Goal: Task Accomplishment & Management: Use online tool/utility

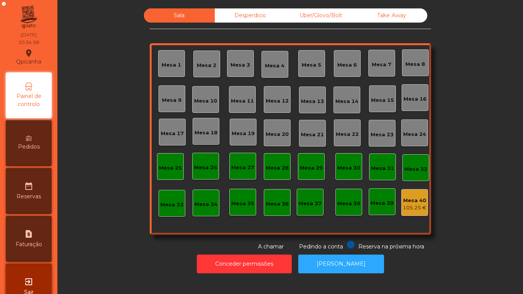
click at [375, 66] on div "Mesa 7" at bounding box center [382, 65] width 20 height 8
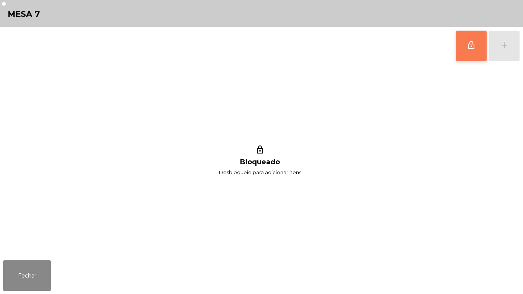
click at [465, 51] on button "lock_outline" at bounding box center [471, 46] width 31 height 31
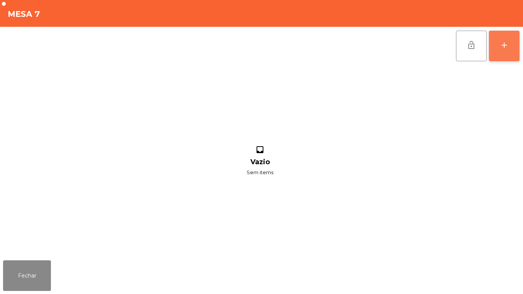
click at [499, 60] on button "add" at bounding box center [504, 46] width 31 height 31
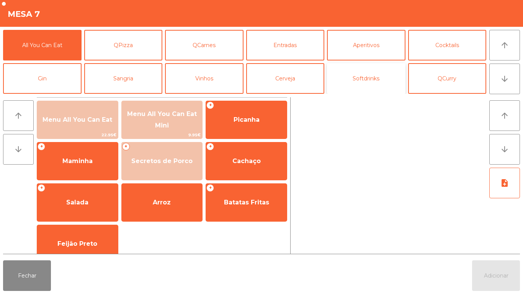
click at [369, 88] on button "Softdrinks" at bounding box center [366, 78] width 79 height 31
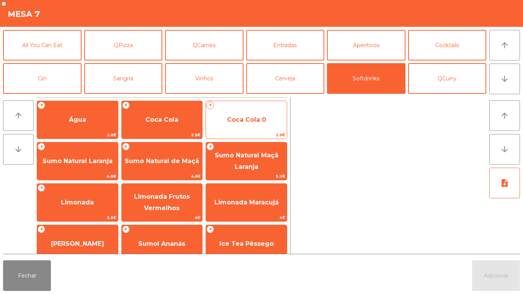
click at [250, 121] on span "Coca Cola 0" at bounding box center [246, 119] width 39 height 7
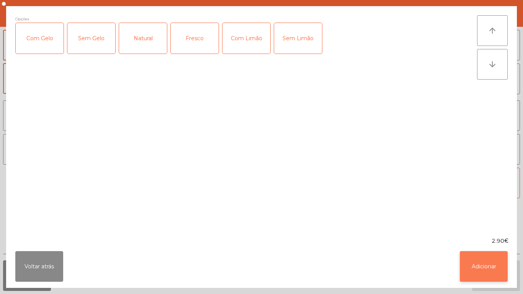
click at [482, 260] on button "Adicionar" at bounding box center [484, 266] width 48 height 31
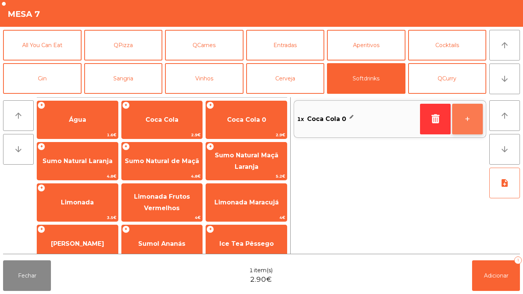
click at [461, 122] on button "+" at bounding box center [468, 119] width 31 height 31
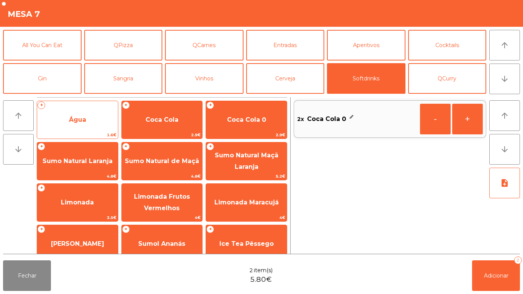
click at [89, 110] on span "Água" at bounding box center [77, 120] width 81 height 21
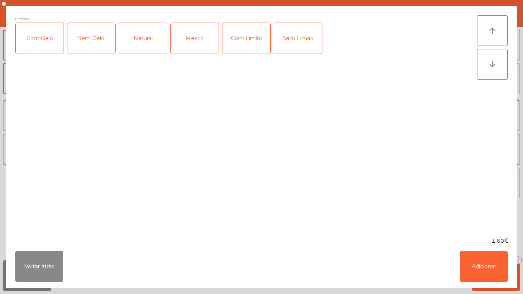
click at [162, 33] on div "Natural" at bounding box center [143, 38] width 48 height 31
click at [199, 44] on div "Fresco" at bounding box center [195, 38] width 48 height 31
click at [133, 50] on div "Natural" at bounding box center [143, 38] width 48 height 31
click at [477, 257] on button "Adicionar" at bounding box center [484, 266] width 48 height 31
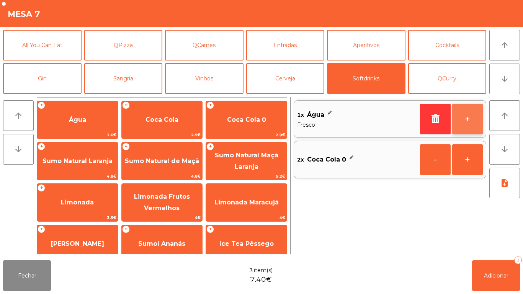
click at [472, 126] on button "+" at bounding box center [468, 119] width 31 height 31
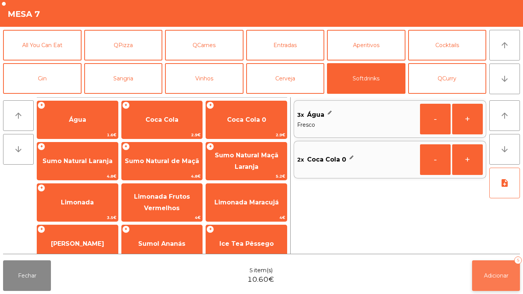
click at [482, 267] on button "Adicionar 5" at bounding box center [496, 276] width 48 height 31
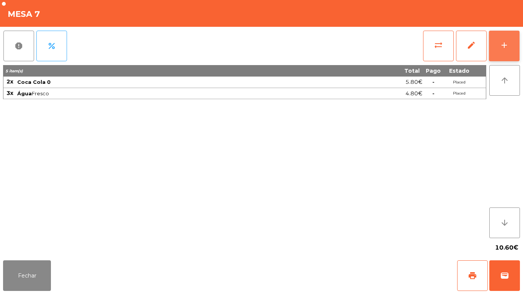
click at [501, 56] on button "add" at bounding box center [504, 46] width 31 height 31
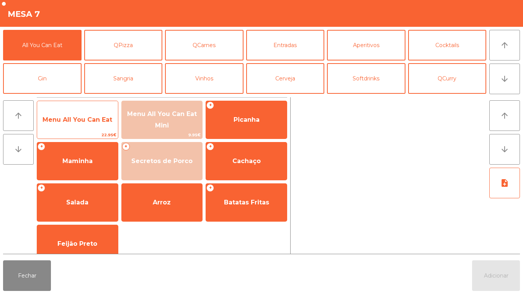
click at [82, 131] on div "Menu All You Can Eat 22.95€" at bounding box center [78, 120] width 82 height 38
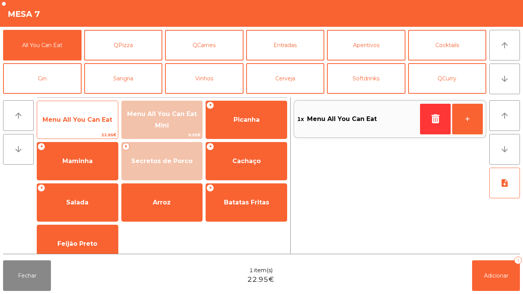
click at [91, 124] on span "Menu All You Can Eat" at bounding box center [77, 120] width 81 height 21
click at [96, 118] on span "Menu All You Can Eat" at bounding box center [78, 119] width 70 height 7
click at [91, 120] on span "Menu All You Can Eat" at bounding box center [78, 119] width 70 height 7
click at [76, 120] on span "Menu All You Can Eat" at bounding box center [78, 119] width 70 height 7
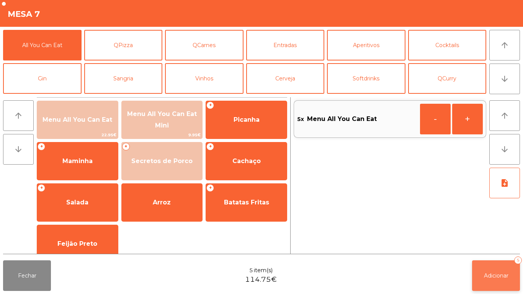
click at [492, 262] on button "Adicionar 5" at bounding box center [496, 276] width 48 height 31
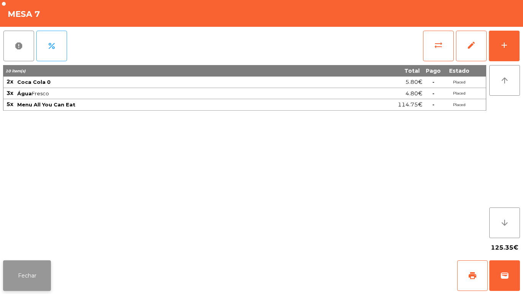
click at [23, 277] on button "Fechar" at bounding box center [27, 276] width 48 height 31
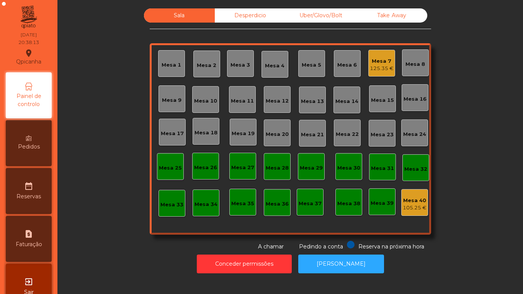
click at [205, 66] on div "Mesa 2" at bounding box center [207, 66] width 20 height 8
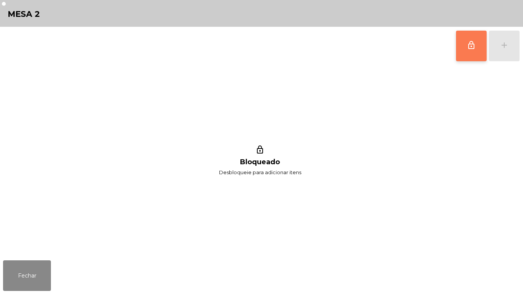
click at [473, 48] on span "lock_outline" at bounding box center [471, 45] width 9 height 9
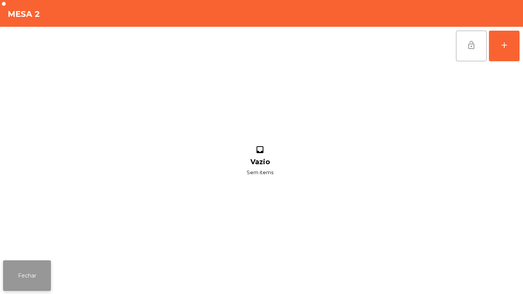
click at [33, 267] on button "Fechar" at bounding box center [27, 276] width 48 height 31
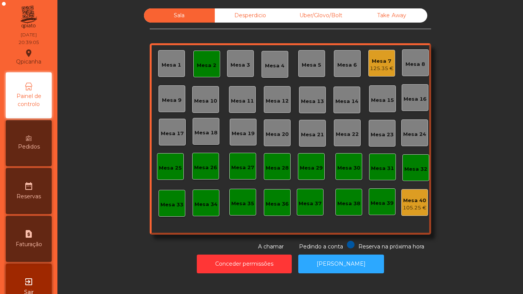
click at [207, 71] on div "Mesa 2" at bounding box center [207, 64] width 27 height 27
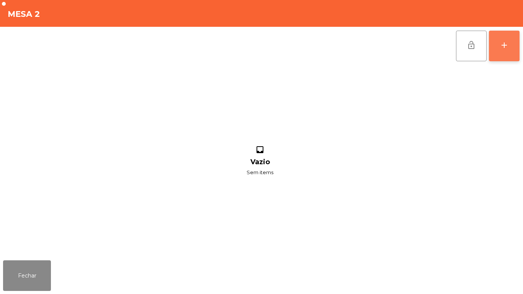
click at [501, 48] on div "add" at bounding box center [504, 45] width 9 height 9
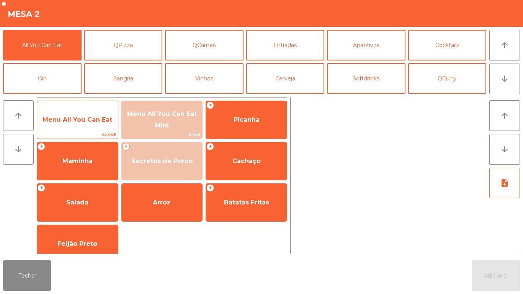
click at [90, 127] on span "Menu All You Can Eat" at bounding box center [77, 120] width 81 height 21
click at [91, 122] on span "Menu All You Can Eat" at bounding box center [78, 119] width 70 height 7
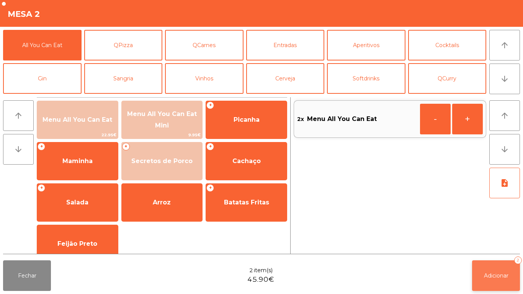
click at [492, 262] on button "Adicionar 2" at bounding box center [496, 276] width 48 height 31
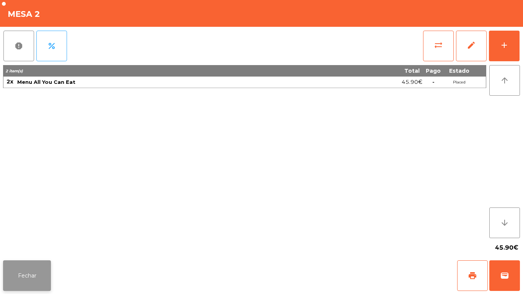
click at [32, 267] on button "Fechar" at bounding box center [27, 276] width 48 height 31
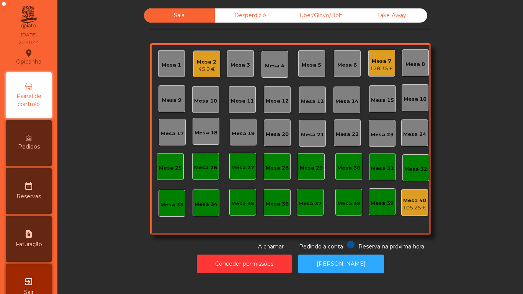
click at [199, 68] on div "45.9 €" at bounding box center [207, 70] width 20 height 8
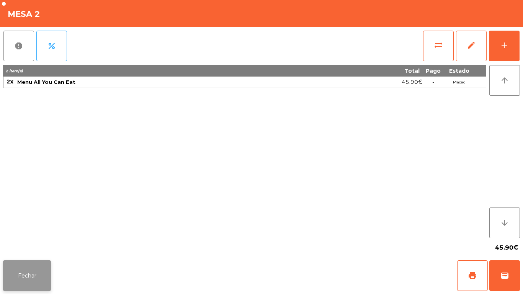
click at [46, 277] on button "Fechar" at bounding box center [27, 276] width 48 height 31
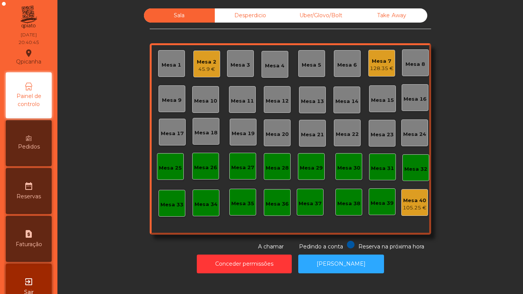
click at [389, 57] on div "Mesa 7" at bounding box center [382, 61] width 24 height 8
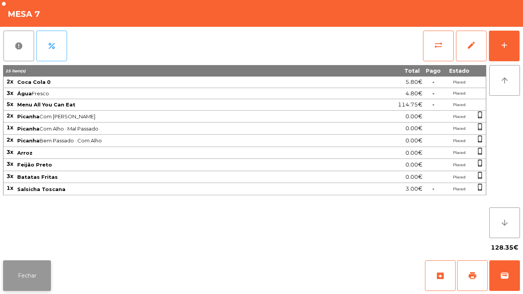
click at [38, 274] on button "Fechar" at bounding box center [27, 276] width 48 height 31
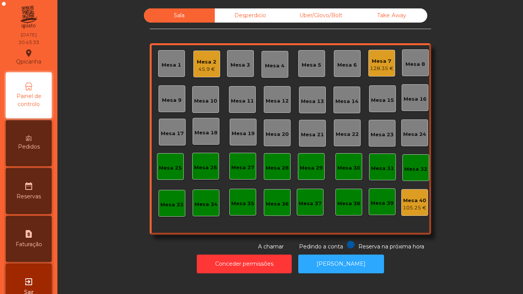
click at [379, 75] on div "Mesa 7 128.35 €" at bounding box center [382, 63] width 27 height 27
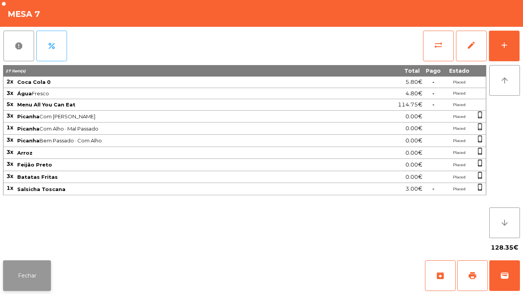
click at [24, 274] on button "Fechar" at bounding box center [27, 276] width 48 height 31
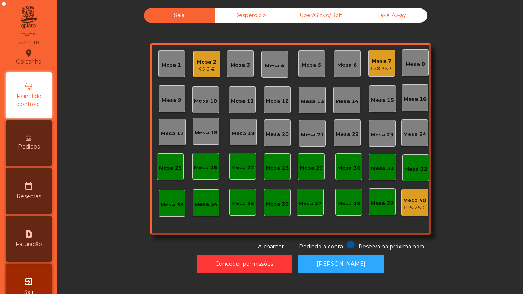
click at [204, 70] on div "45.9 €" at bounding box center [207, 70] width 20 height 8
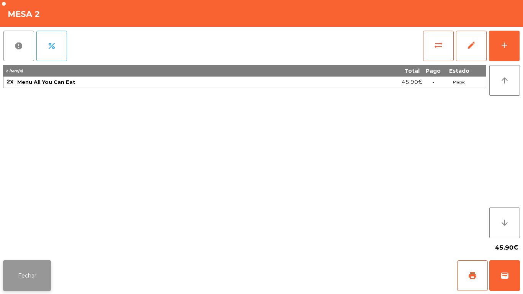
click at [38, 274] on button "Fechar" at bounding box center [27, 276] width 48 height 31
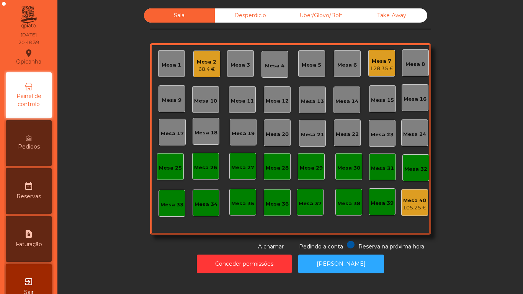
click at [37, 148] on span "Pedidos" at bounding box center [29, 147] width 22 height 8
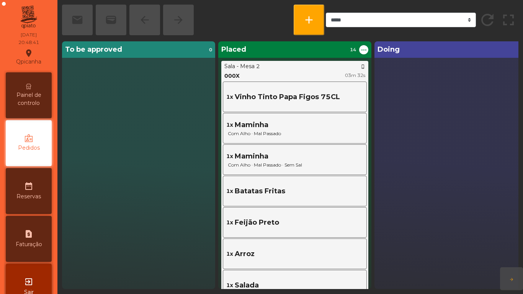
click at [310, 186] on div "1x Batatas Fritas" at bounding box center [294, 191] width 137 height 10
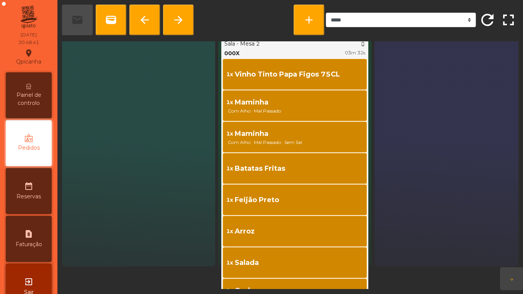
scroll to position [33, 0]
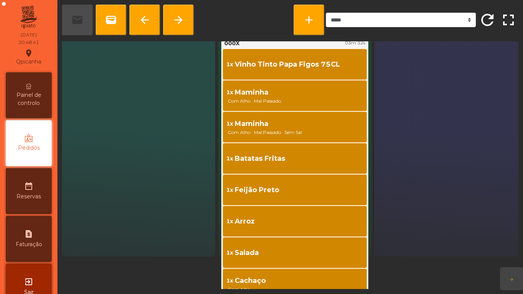
click at [468, 103] on div "Doing 0" at bounding box center [451, 133] width 153 height 248
click at [30, 92] on span "Painel de controlo" at bounding box center [29, 99] width 42 height 16
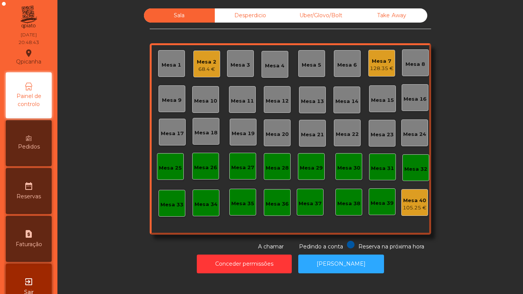
click at [30, 149] on span "Pedidos" at bounding box center [29, 147] width 22 height 8
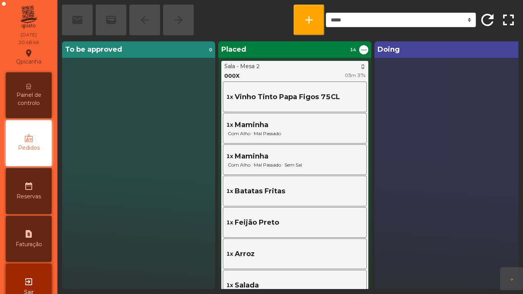
click at [41, 98] on span "Painel de controlo" at bounding box center [29, 99] width 42 height 16
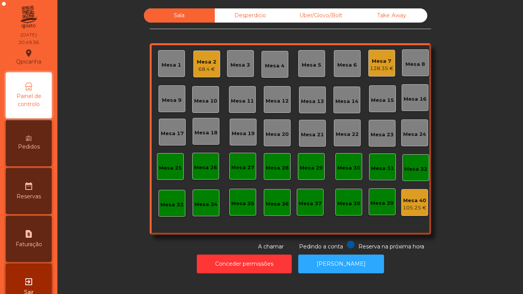
click at [375, 59] on div "Mesa 7" at bounding box center [382, 61] width 24 height 8
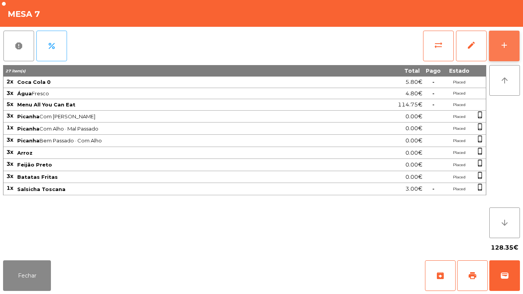
click at [509, 51] on button "add" at bounding box center [504, 46] width 31 height 31
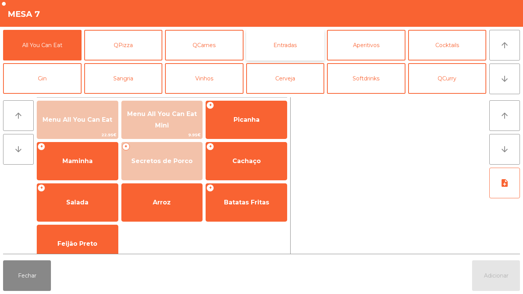
click at [280, 47] on button "Entradas" at bounding box center [285, 45] width 79 height 31
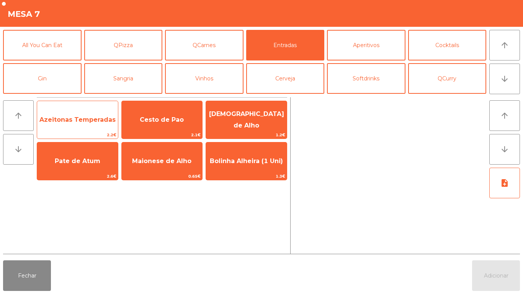
click at [82, 118] on span "Azeitonas Temperadas" at bounding box center [77, 119] width 76 height 7
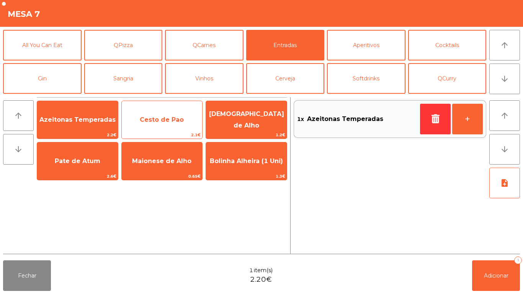
click at [174, 121] on span "Cesto de Pao" at bounding box center [162, 119] width 44 height 7
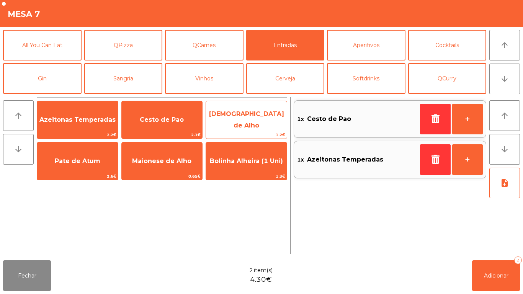
click at [271, 114] on span "[DEMOGRAPHIC_DATA] de Alho" at bounding box center [246, 120] width 81 height 33
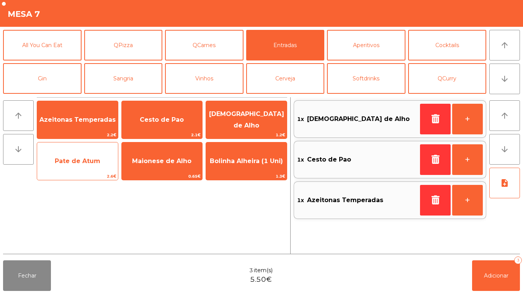
click at [99, 167] on span "Pate de Atum" at bounding box center [77, 161] width 81 height 21
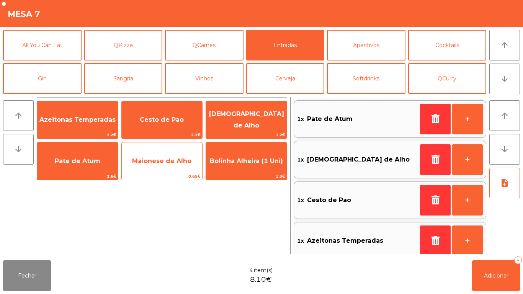
click at [190, 154] on span "Maionese de Alho" at bounding box center [162, 161] width 81 height 21
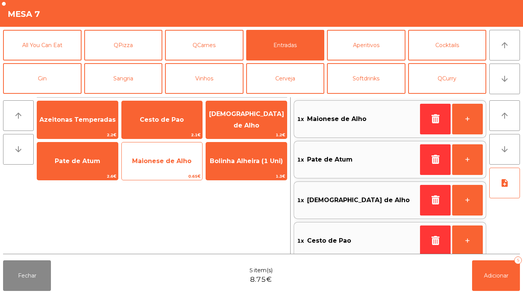
scroll to position [3, 0]
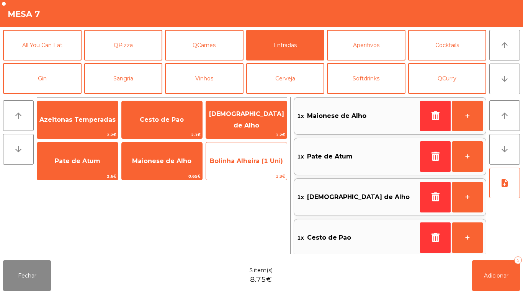
click at [251, 162] on span "Bolinha Alheira (1 Uni)" at bounding box center [246, 160] width 73 height 7
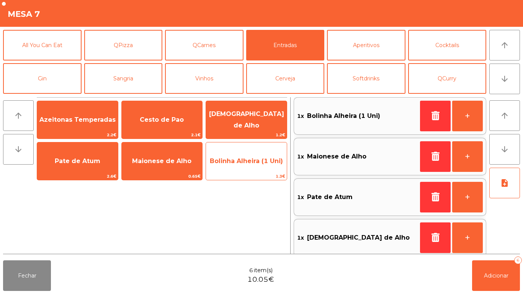
click at [246, 161] on span "Bolinha Alheira (1 Uni)" at bounding box center [246, 160] width 73 height 7
click at [259, 163] on span "Bolinha Alheira (1 Uni)" at bounding box center [246, 160] width 73 height 7
click at [261, 162] on span "Bolinha Alheira (1 Uni)" at bounding box center [246, 160] width 73 height 7
click at [247, 167] on span "Bolinha Alheira (1 Uni)" at bounding box center [246, 161] width 81 height 21
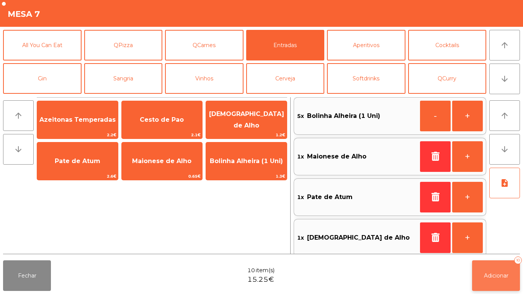
click at [491, 274] on span "Adicionar" at bounding box center [496, 275] width 25 height 7
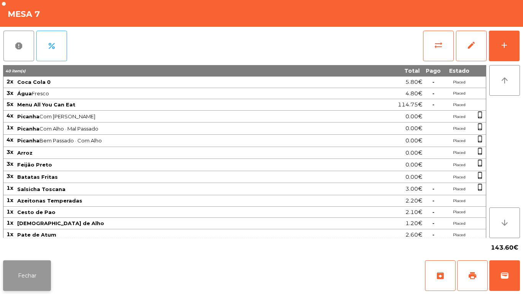
click at [31, 262] on button "Fechar" at bounding box center [27, 276] width 48 height 31
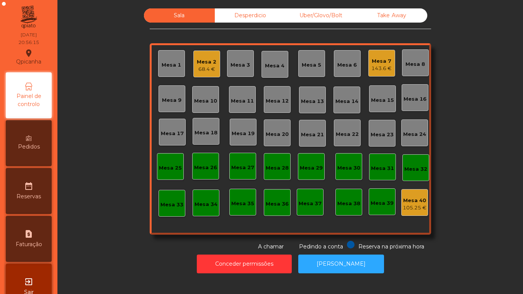
click at [29, 146] on span "Pedidos" at bounding box center [29, 147] width 22 height 8
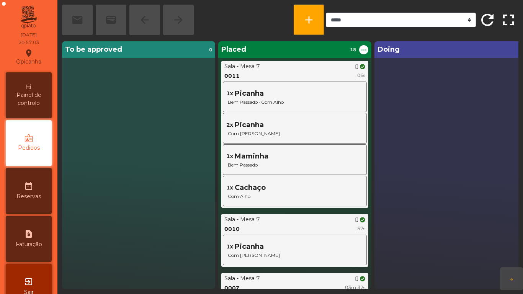
click at [33, 82] on div "Painel de controlo" at bounding box center [29, 95] width 46 height 46
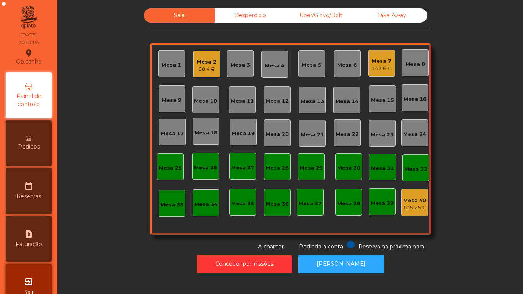
click at [36, 146] on span "Pedidos" at bounding box center [29, 147] width 22 height 8
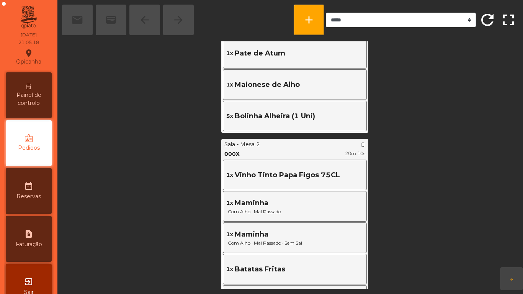
scroll to position [830, 0]
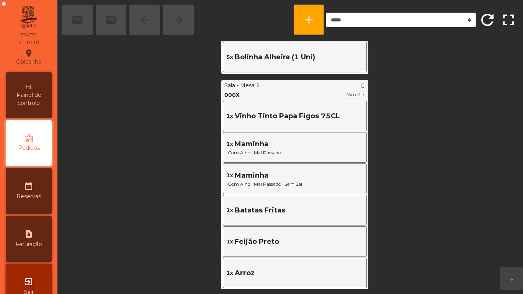
click at [32, 92] on span "Painel de controlo" at bounding box center [29, 99] width 42 height 16
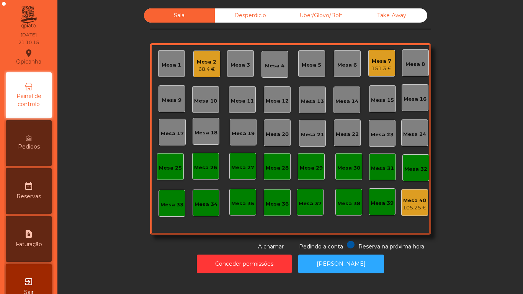
click at [179, 105] on div "Mesa 9" at bounding box center [172, 98] width 27 height 27
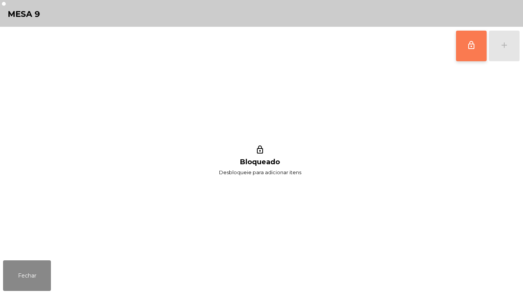
click at [470, 45] on span "lock_outline" at bounding box center [471, 45] width 9 height 9
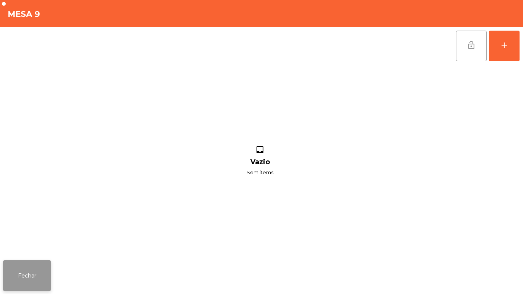
click at [36, 274] on button "Fechar" at bounding box center [27, 276] width 48 height 31
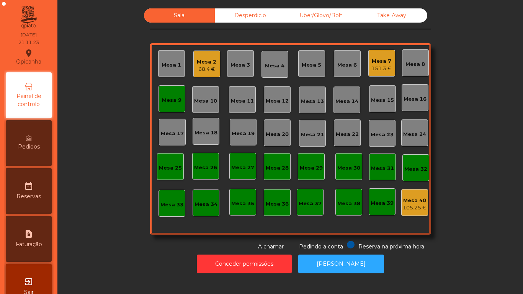
click at [164, 97] on div "Mesa 9" at bounding box center [172, 101] width 20 height 8
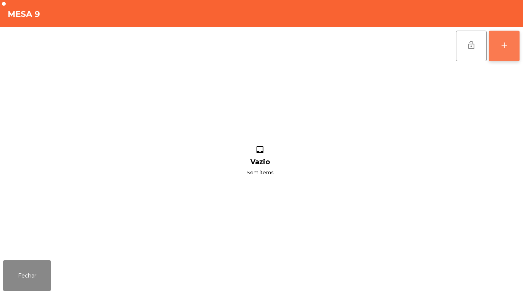
click at [504, 43] on div "add" at bounding box center [504, 45] width 9 height 9
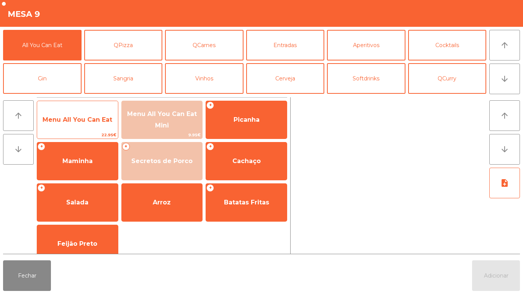
click at [77, 118] on span "Menu All You Can Eat" at bounding box center [78, 119] width 70 height 7
click at [79, 127] on span "Menu All You Can Eat" at bounding box center [77, 120] width 81 height 21
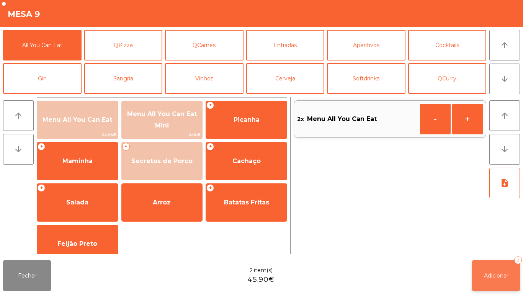
click at [493, 274] on span "Adicionar" at bounding box center [496, 275] width 25 height 7
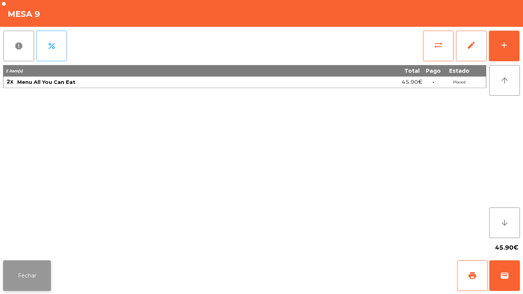
click at [32, 276] on button "Fechar" at bounding box center [27, 276] width 48 height 31
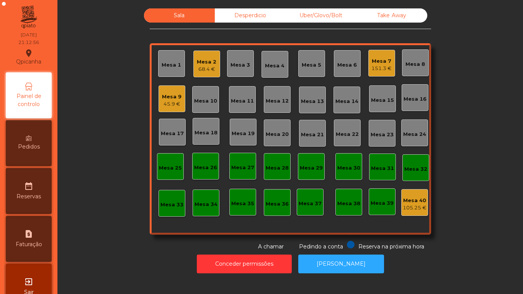
click at [285, 108] on div "Mesa 12" at bounding box center [277, 99] width 27 height 27
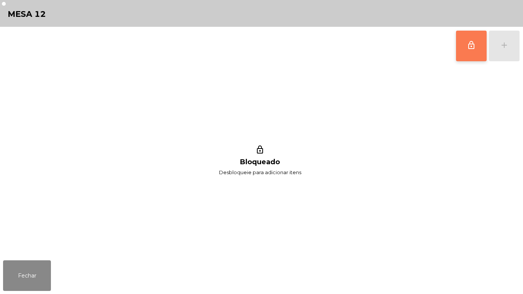
click at [470, 50] on button "lock_outline" at bounding box center [471, 46] width 31 height 31
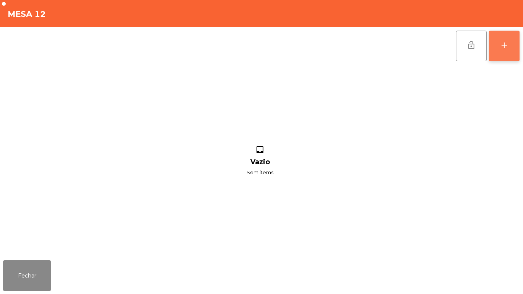
click at [513, 55] on button "add" at bounding box center [504, 46] width 31 height 31
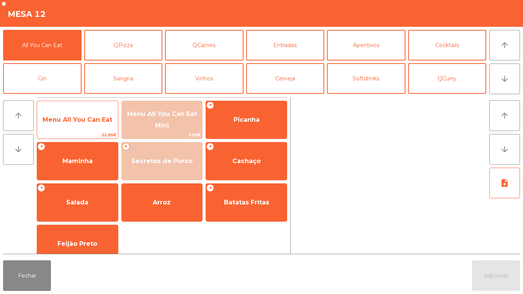
click at [99, 116] on span "Menu All You Can Eat" at bounding box center [78, 119] width 70 height 7
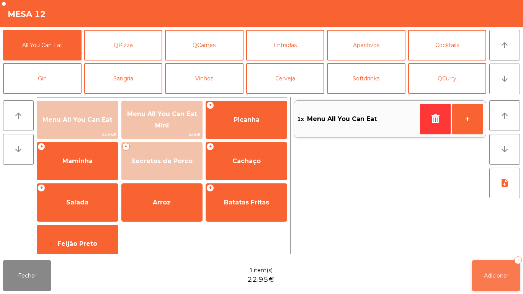
click at [492, 264] on button "Adicionar 1" at bounding box center [496, 276] width 48 height 31
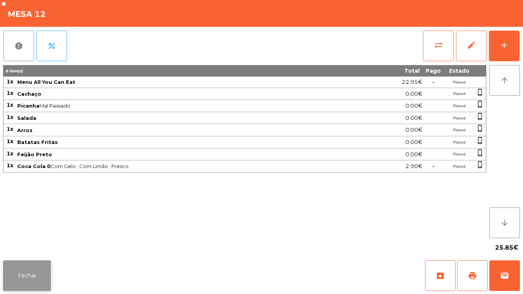
click at [48, 262] on button "Fechar" at bounding box center [27, 276] width 48 height 31
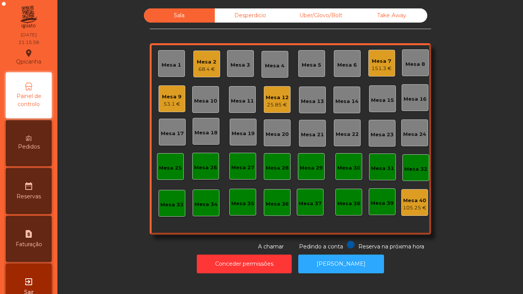
click at [170, 97] on div "Mesa 9" at bounding box center [172, 97] width 20 height 8
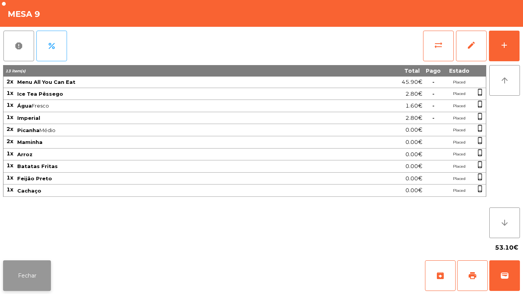
click at [38, 271] on button "Fechar" at bounding box center [27, 276] width 48 height 31
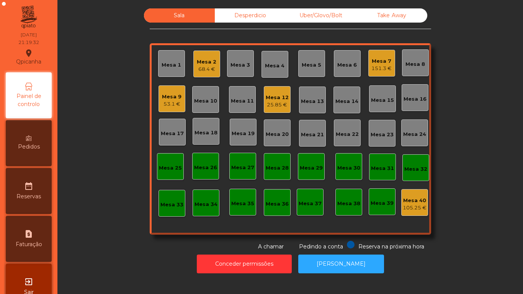
click at [23, 146] on span "Pedidos" at bounding box center [29, 147] width 22 height 8
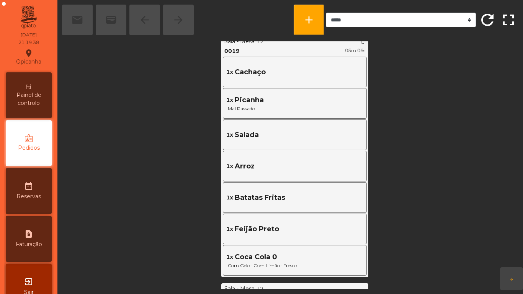
scroll to position [335, 0]
click at [34, 82] on div "Painel de controlo" at bounding box center [29, 95] width 46 height 46
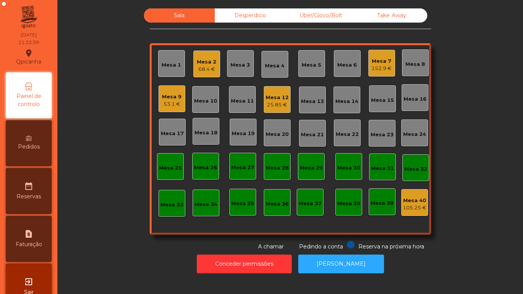
click at [162, 97] on div "Mesa 9" at bounding box center [172, 97] width 20 height 8
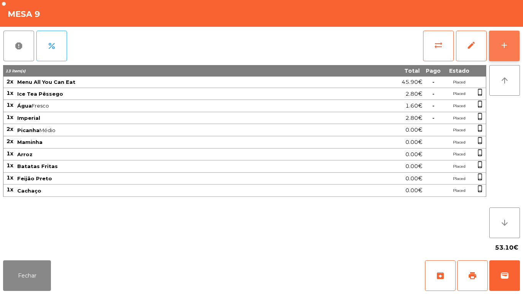
click at [505, 45] on div "add" at bounding box center [504, 45] width 9 height 9
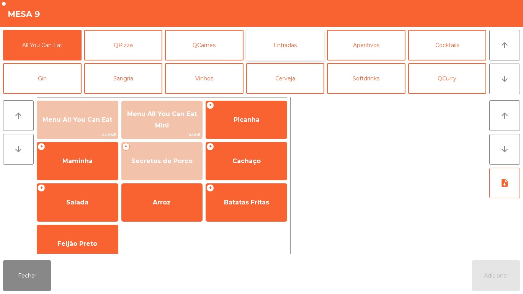
click at [293, 52] on button "Entradas" at bounding box center [285, 45] width 79 height 31
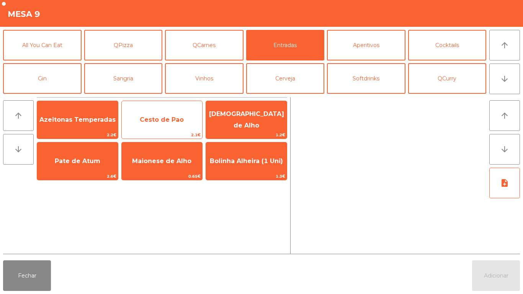
click at [176, 121] on span "Cesto de Pao" at bounding box center [162, 119] width 44 height 7
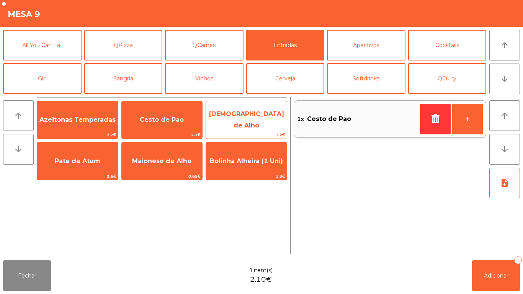
click at [249, 118] on span "[DEMOGRAPHIC_DATA] de Alho" at bounding box center [246, 119] width 75 height 19
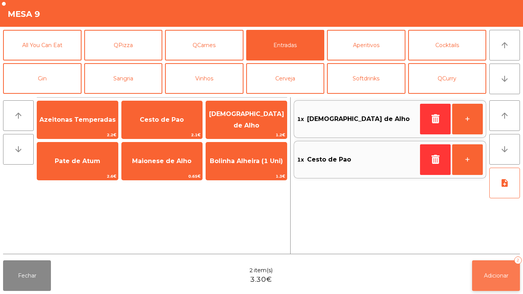
click at [488, 275] on span "Adicionar" at bounding box center [496, 275] width 25 height 7
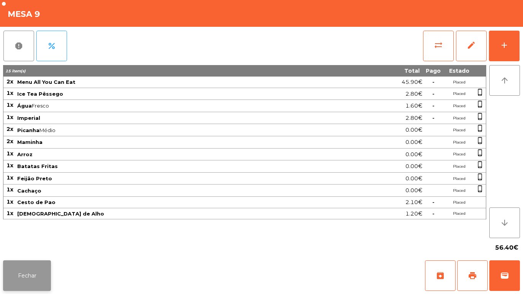
click at [40, 272] on button "Fechar" at bounding box center [27, 276] width 48 height 31
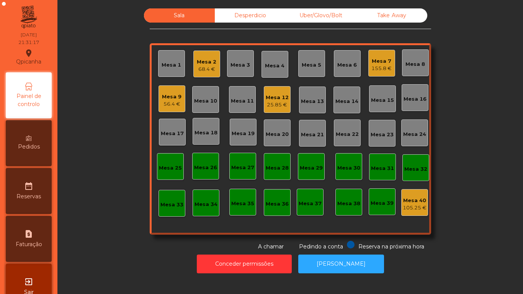
click at [38, 152] on div "Pedidos" at bounding box center [29, 143] width 46 height 46
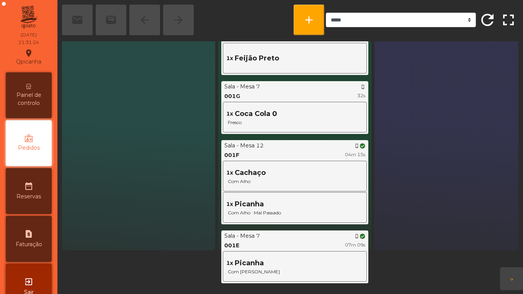
scroll to position [86, 0]
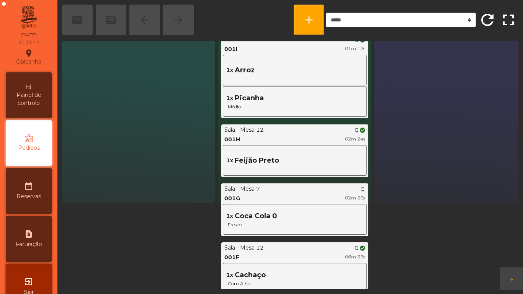
click at [36, 97] on span "Painel de controlo" at bounding box center [29, 99] width 42 height 16
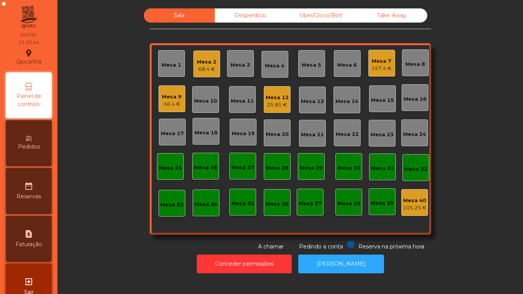
click at [369, 62] on div "Mesa 7 157.4 €" at bounding box center [382, 63] width 27 height 27
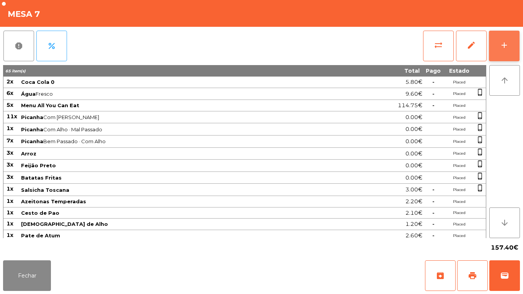
click at [505, 58] on button "add" at bounding box center [504, 46] width 31 height 31
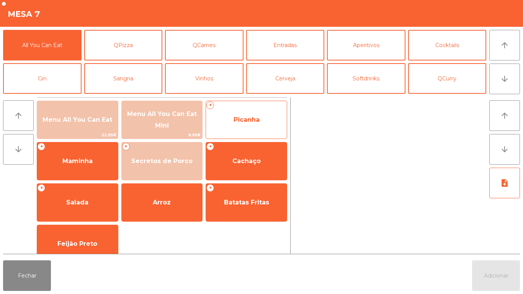
click at [267, 113] on span "Picanha" at bounding box center [246, 120] width 81 height 21
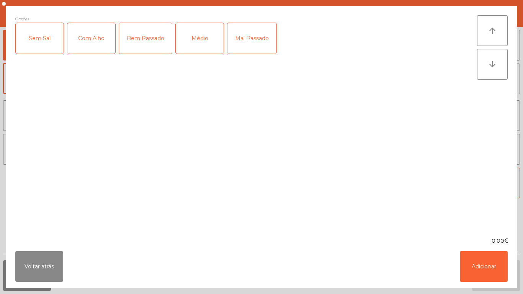
click at [211, 39] on div "Médio" at bounding box center [200, 38] width 48 height 31
click at [99, 41] on div "Com Alho" at bounding box center [91, 38] width 48 height 31
click at [492, 267] on button "Adicionar" at bounding box center [484, 266] width 48 height 31
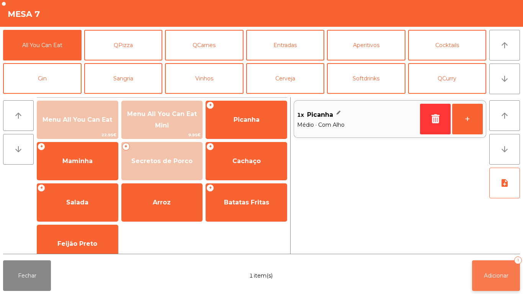
click at [499, 266] on button "Adicionar 1" at bounding box center [496, 276] width 48 height 31
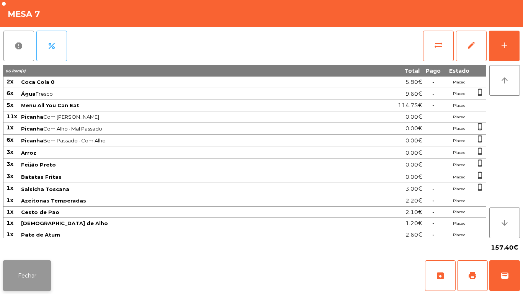
click at [37, 274] on button "Fechar" at bounding box center [27, 276] width 48 height 31
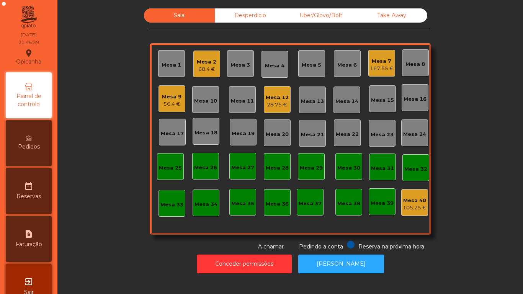
click at [204, 64] on div "Mesa 2" at bounding box center [207, 62] width 20 height 8
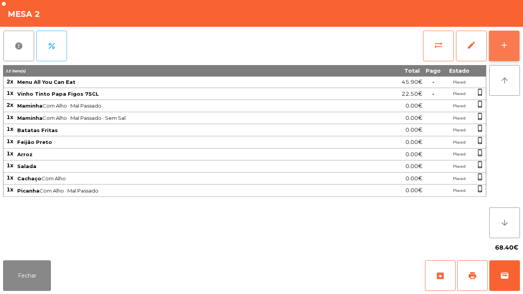
click at [499, 61] on button "add" at bounding box center [504, 46] width 31 height 31
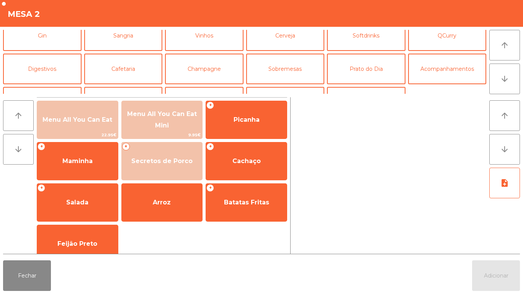
scroll to position [57, 0]
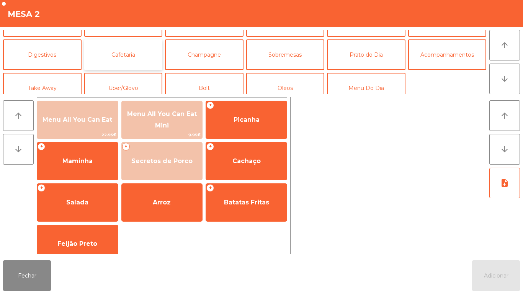
click at [136, 54] on button "Cafetaria" at bounding box center [123, 54] width 79 height 31
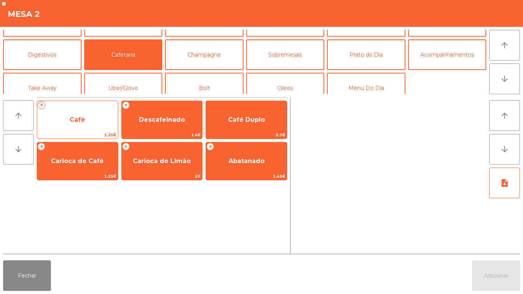
click at [65, 127] on span "Café" at bounding box center [77, 120] width 81 height 21
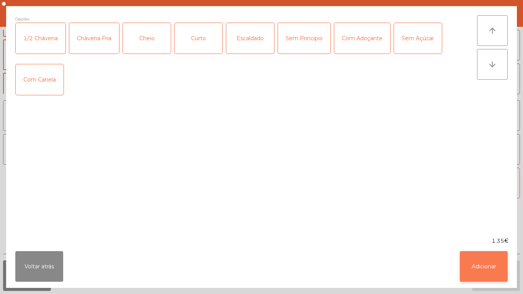
click at [499, 255] on button "Adicionar" at bounding box center [484, 266] width 48 height 31
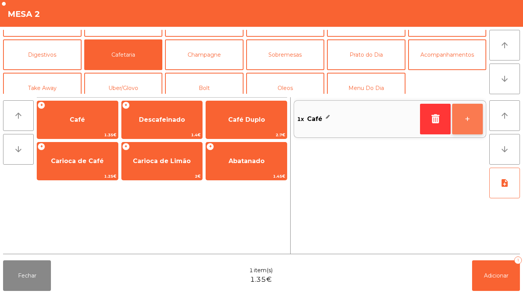
click at [475, 112] on button "+" at bounding box center [468, 119] width 31 height 31
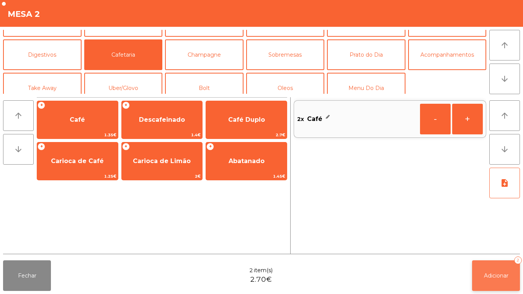
click at [495, 264] on button "Adicionar 2" at bounding box center [496, 276] width 48 height 31
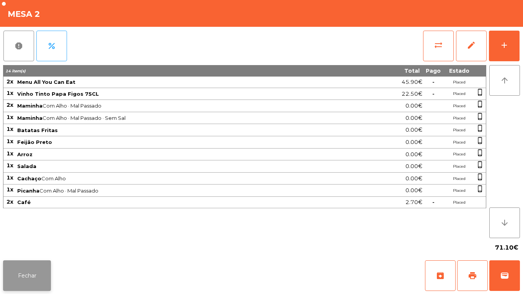
click at [25, 266] on button "Fechar" at bounding box center [27, 276] width 48 height 31
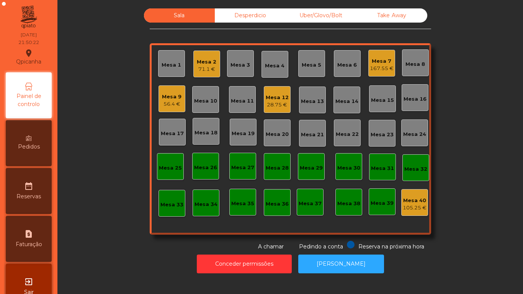
click at [275, 100] on div "Mesa 12" at bounding box center [277, 98] width 23 height 8
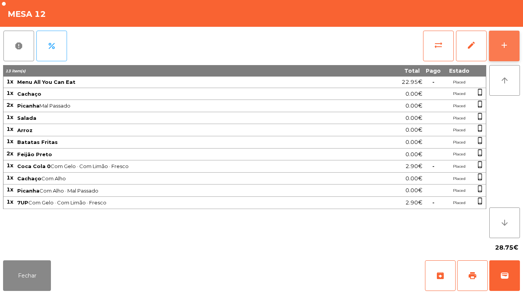
click at [500, 48] on div "add" at bounding box center [504, 45] width 9 height 9
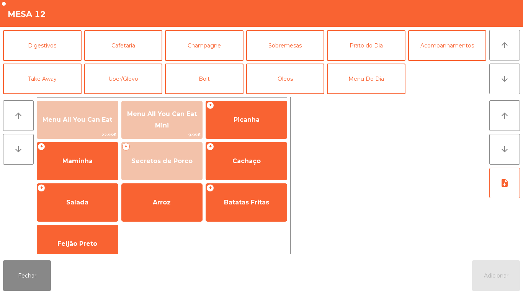
scroll to position [65, 0]
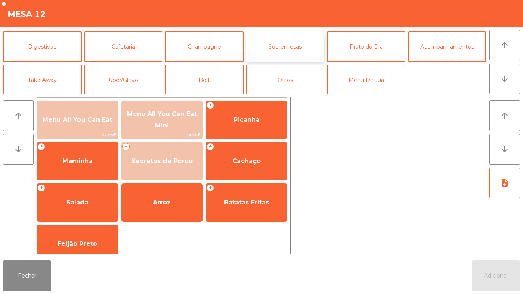
click at [284, 46] on button "Sobremesas" at bounding box center [285, 46] width 79 height 31
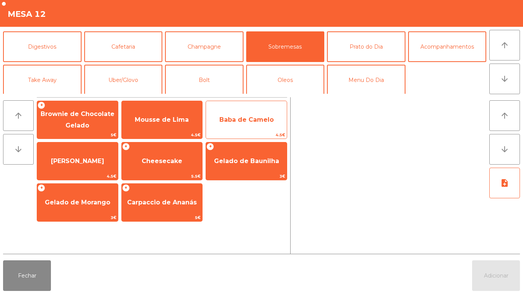
click at [259, 119] on span "Baba de Camelo" at bounding box center [247, 119] width 54 height 7
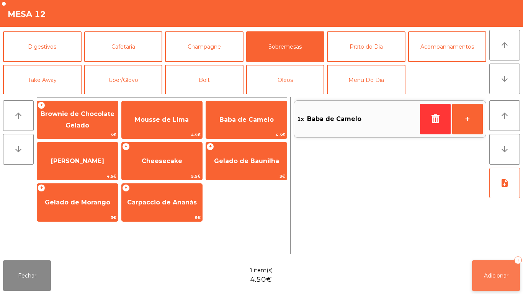
click at [497, 263] on button "Adicionar 1" at bounding box center [496, 276] width 48 height 31
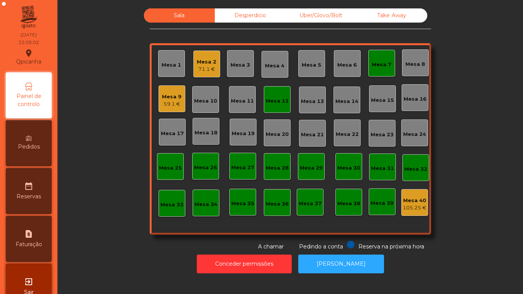
click at [212, 70] on div "71.1 €" at bounding box center [207, 70] width 20 height 8
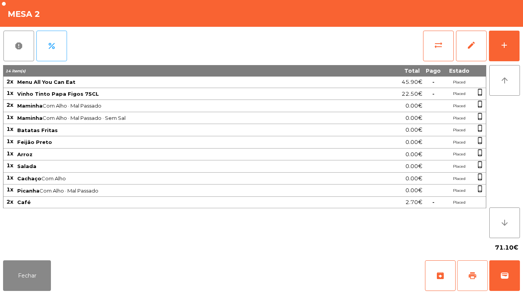
click at [465, 271] on button "print" at bounding box center [473, 276] width 31 height 31
click at [38, 261] on button "Fechar" at bounding box center [27, 276] width 48 height 31
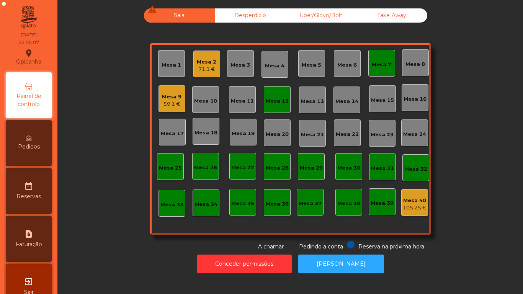
click at [174, 94] on div "Mesa 9" at bounding box center [172, 97] width 20 height 8
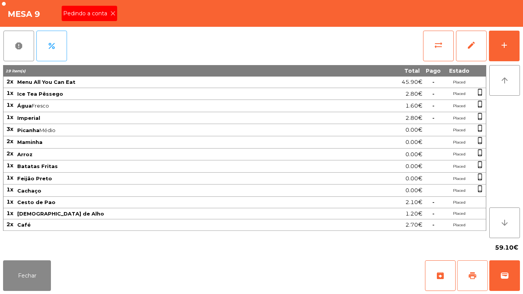
click at [474, 279] on span "print" at bounding box center [472, 275] width 9 height 9
click at [116, 17] on div "Pedindo a conta" at bounding box center [90, 13] width 56 height 15
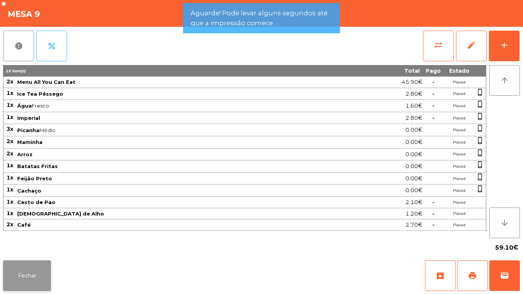
click at [26, 262] on button "Fechar" at bounding box center [27, 276] width 48 height 31
